Goal: Transaction & Acquisition: Purchase product/service

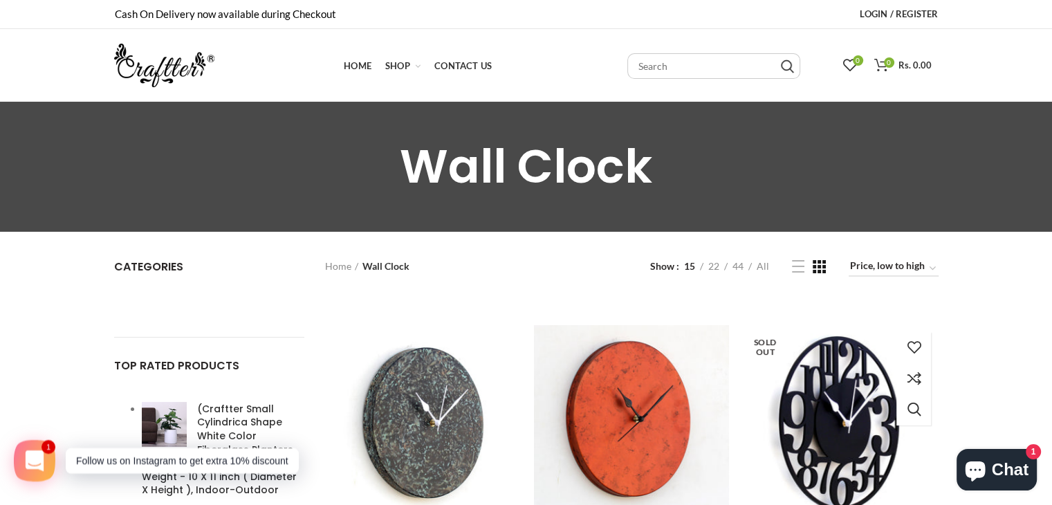
click at [842, 424] on img at bounding box center [840, 422] width 213 height 213
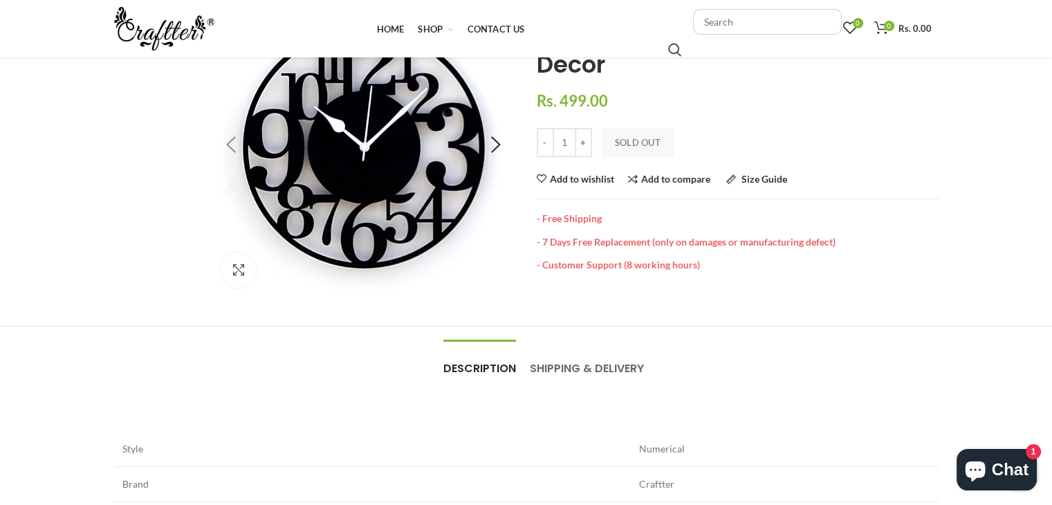
scroll to position [138, 0]
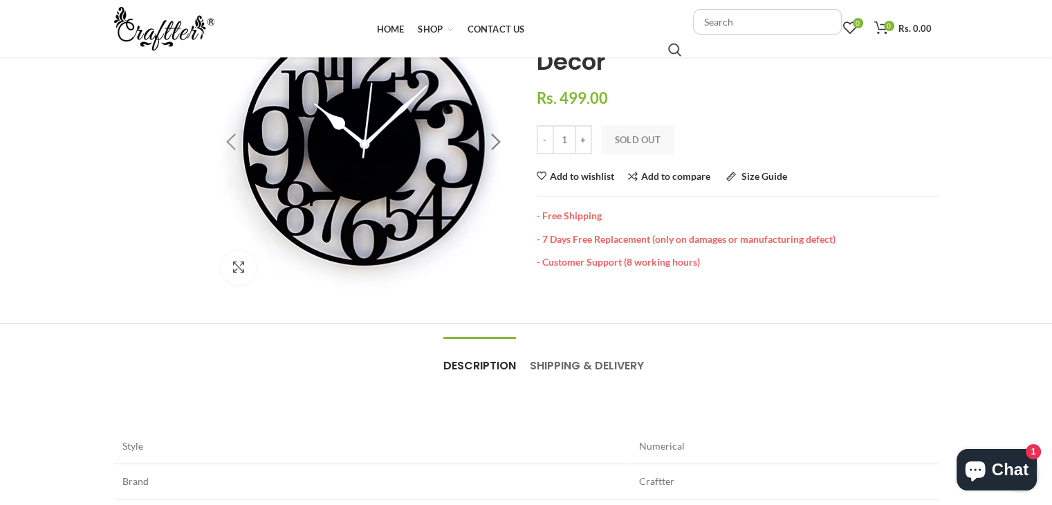
click at [495, 136] on div at bounding box center [495, 143] width 35 height 35
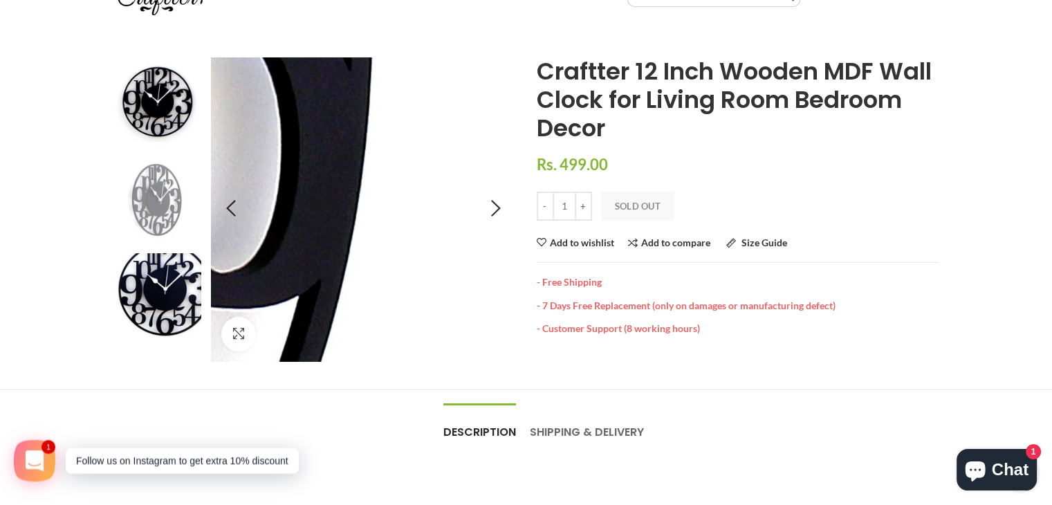
scroll to position [69, 0]
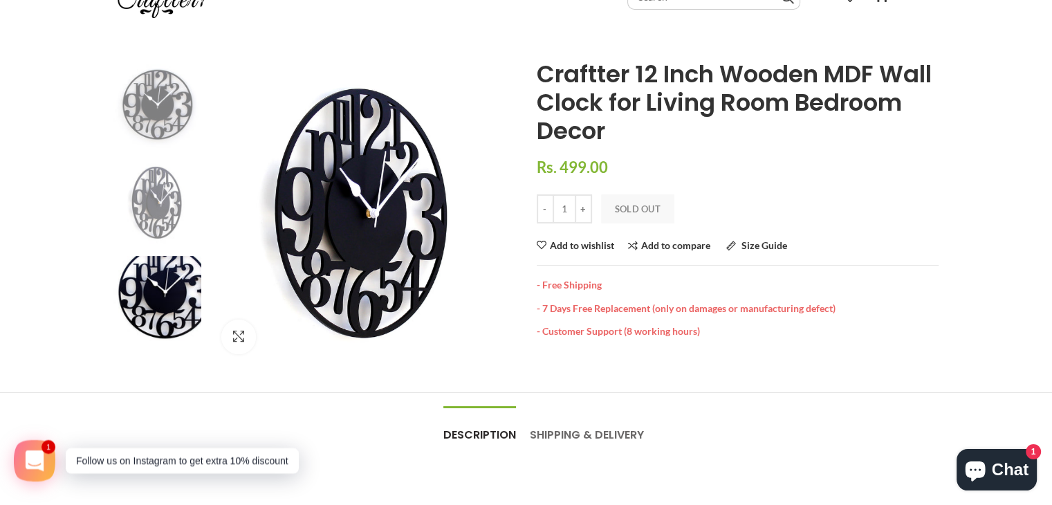
click at [176, 100] on img at bounding box center [157, 104] width 88 height 88
